Goal: Task Accomplishment & Management: Manage account settings

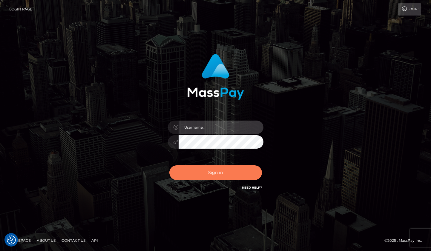
type input "[DOMAIN_NAME]"
click at [206, 176] on button "Sign in" at bounding box center [215, 172] width 93 height 15
type input "rhai.club"
click at [211, 178] on button "Sign in" at bounding box center [215, 172] width 93 height 15
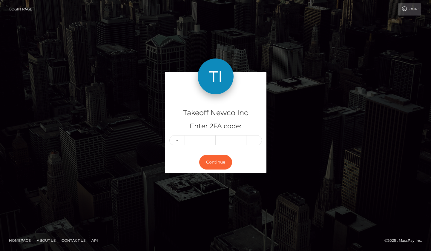
type input "9"
type input "8"
type input "9"
type input "8"
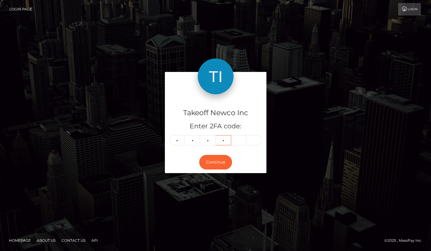
type input "8"
type input "0"
click at [223, 163] on button "Continue" at bounding box center [215, 162] width 33 height 15
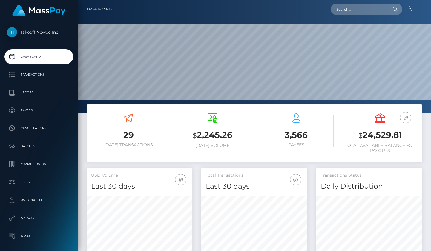
scroll to position [106, 106]
